Goal: Transaction & Acquisition: Purchase product/service

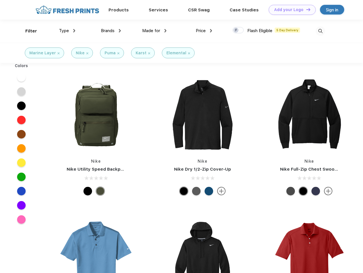
scroll to position [0, 0]
click at [290, 10] on link "Add your Logo Design Tool" at bounding box center [291, 10] width 47 height 10
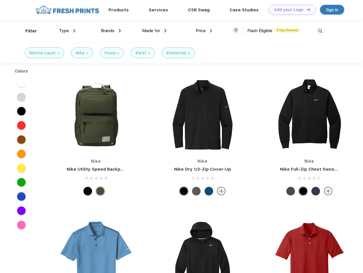
click at [0, 0] on div "Design Tool" at bounding box center [0, 0] width 0 height 0
click at [305, 9] on link "Add your Logo Design Tool" at bounding box center [291, 10] width 47 height 10
click at [27, 31] on div "Filter" at bounding box center [31, 31] width 12 height 7
click at [67, 31] on span "Type" at bounding box center [64, 30] width 10 height 5
click at [111, 31] on span "Brands" at bounding box center [108, 30] width 14 height 5
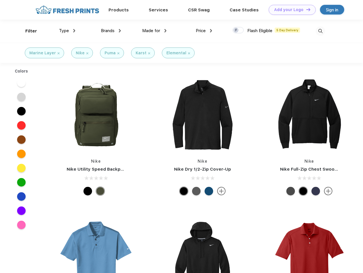
click at [154, 31] on span "Made for" at bounding box center [151, 30] width 18 height 5
click at [204, 31] on span "Price" at bounding box center [201, 30] width 10 height 5
click at [238, 30] on div at bounding box center [237, 30] width 11 height 6
click at [236, 30] on input "checkbox" at bounding box center [234, 29] width 4 height 4
click at [320, 31] on img at bounding box center [319, 30] width 9 height 9
